Goal: Task Accomplishment & Management: Use online tool/utility

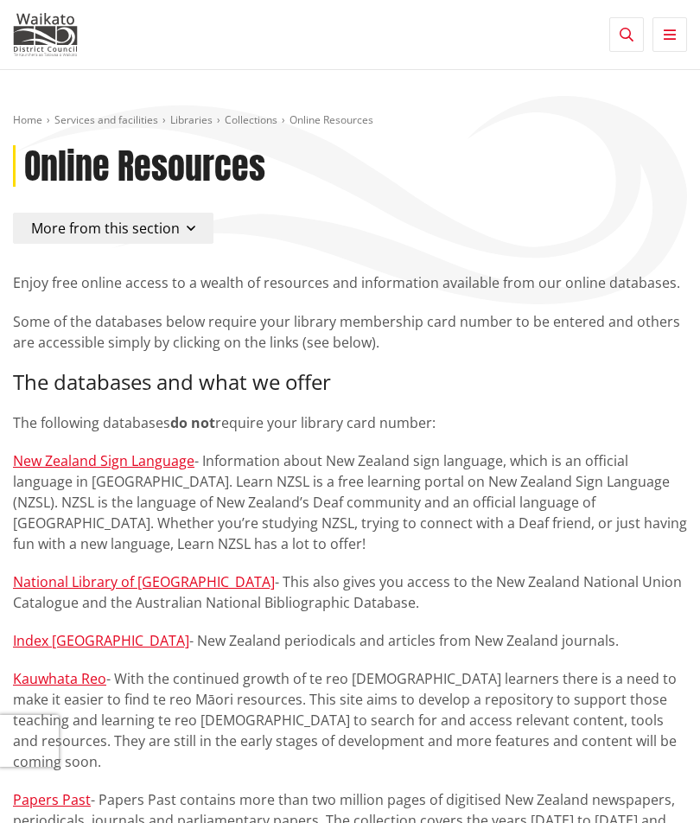
click at [668, 36] on icon "button" at bounding box center [670, 35] width 12 height 14
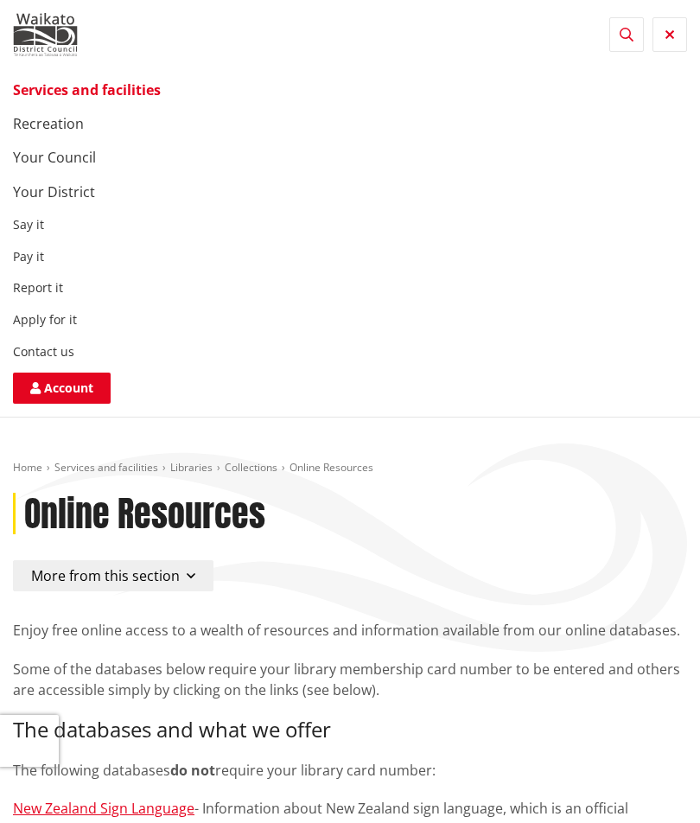
click at [66, 123] on link "Recreation" at bounding box center [48, 123] width 71 height 19
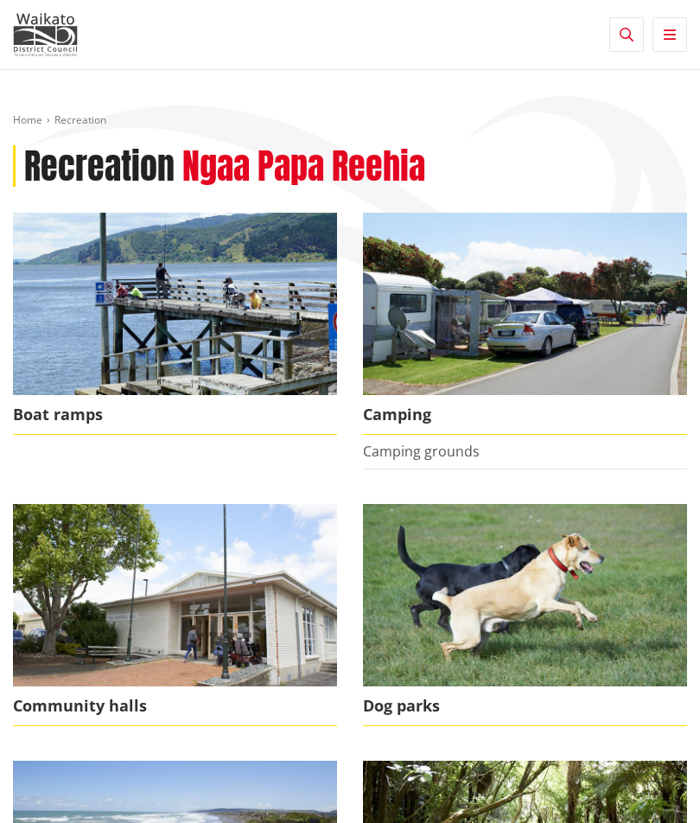
click at [634, 30] on button "Toggle search" at bounding box center [627, 34] width 35 height 35
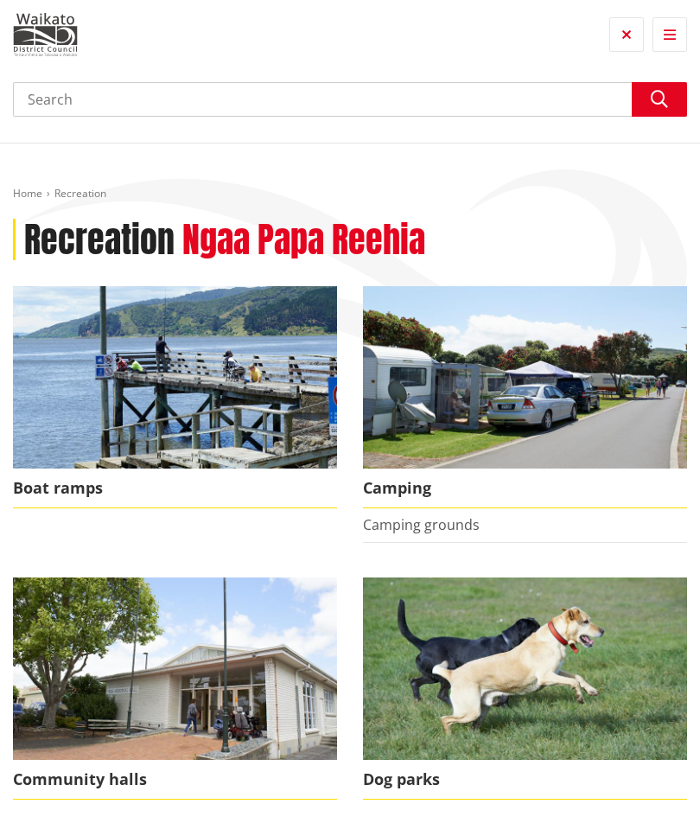
click at [338, 88] on input "Search" at bounding box center [350, 99] width 674 height 35
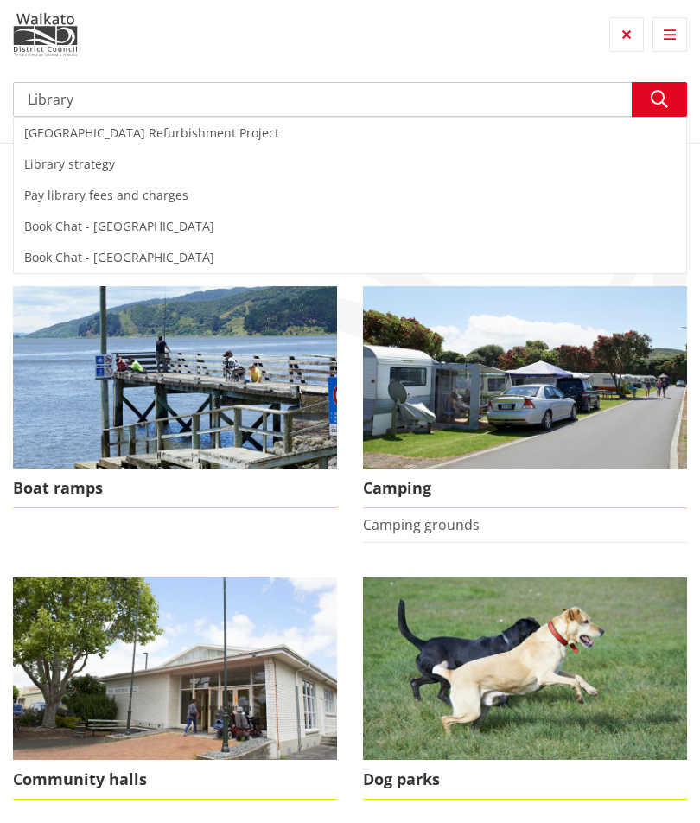
type input "Library"
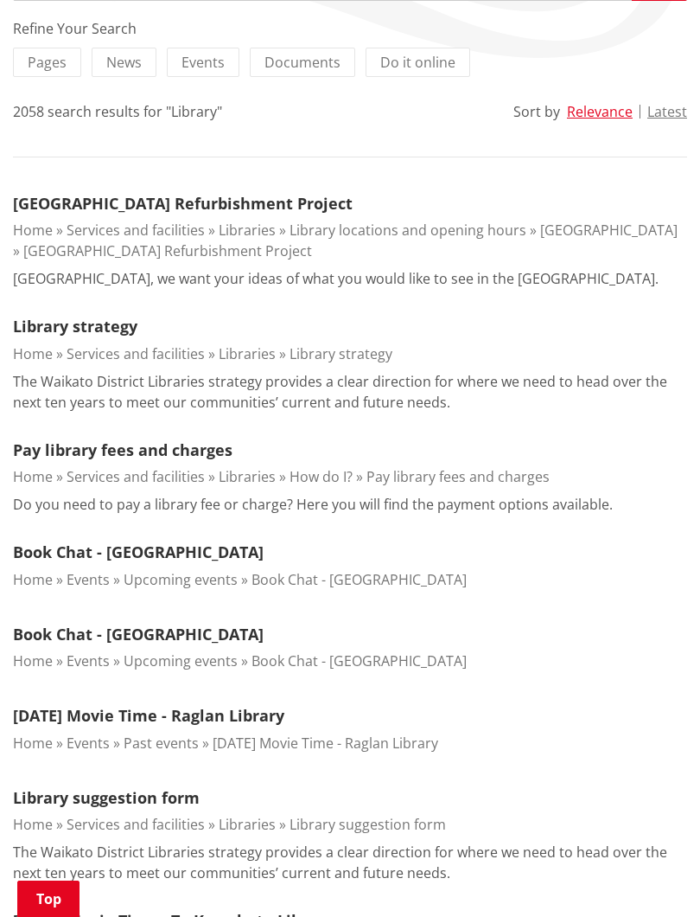
scroll to position [244, 0]
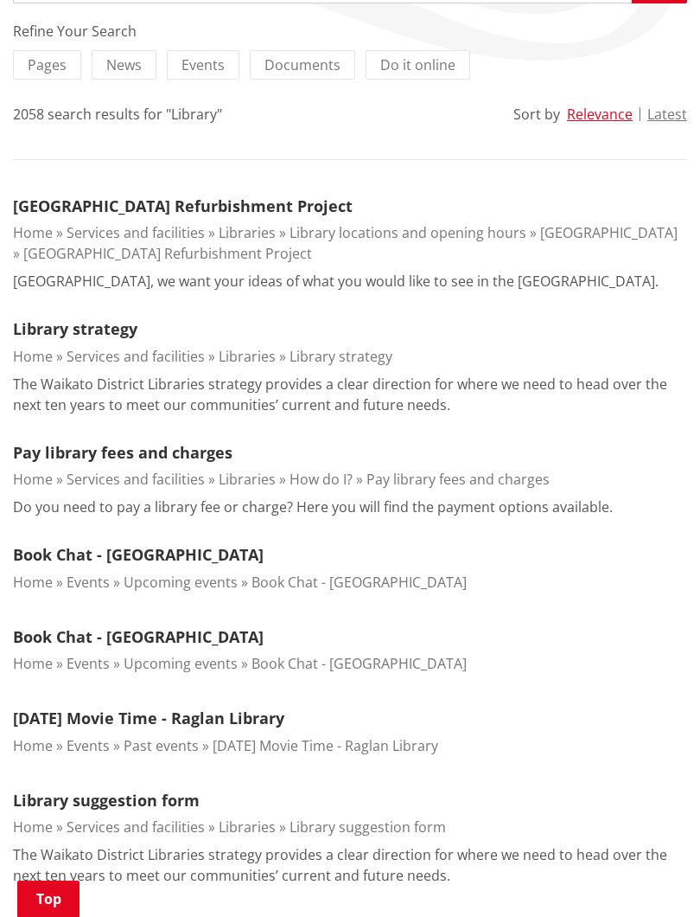
click at [206, 442] on link "Pay library fees and charges" at bounding box center [123, 452] width 220 height 21
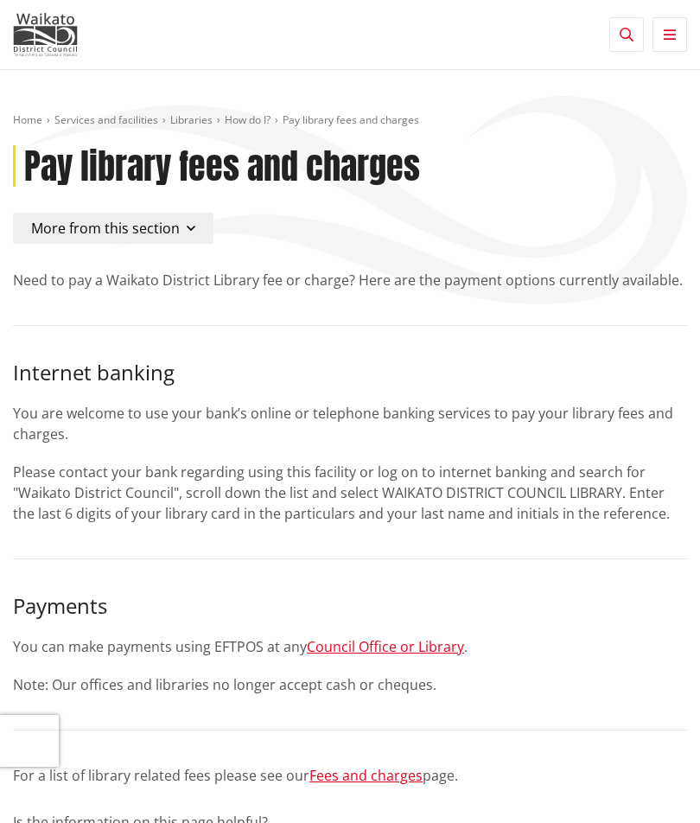
click at [195, 117] on link "Libraries" at bounding box center [191, 119] width 42 height 15
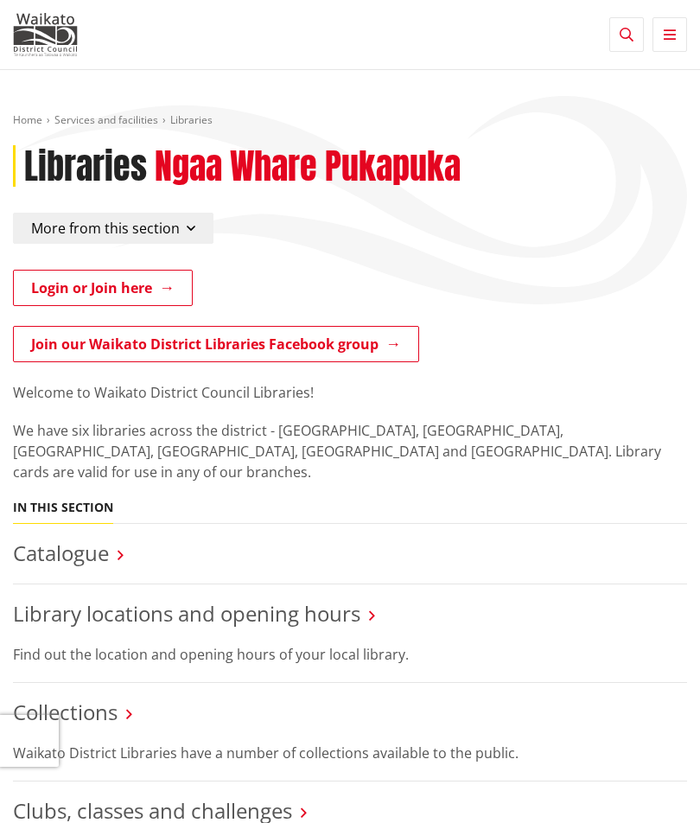
click at [147, 286] on link "Login or Join here" at bounding box center [103, 288] width 180 height 36
